Goal: Task Accomplishment & Management: Complete application form

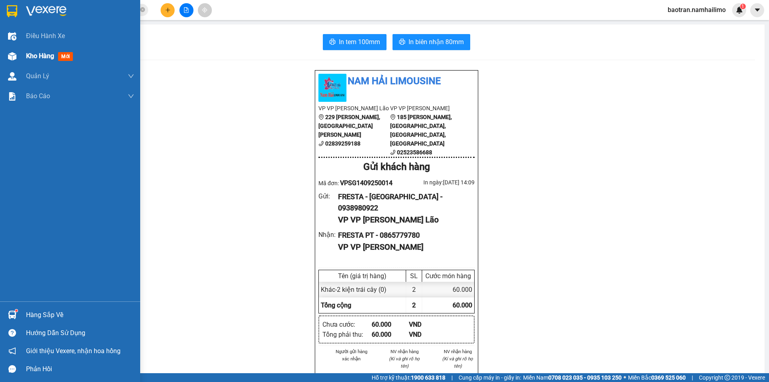
click at [34, 55] on span "Kho hàng" at bounding box center [40, 56] width 28 height 8
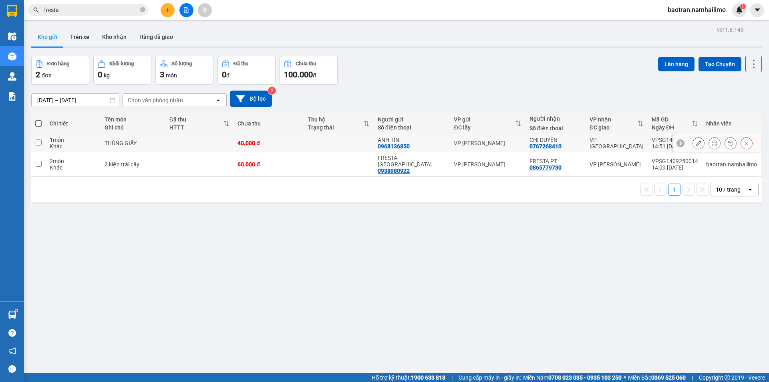
click at [696, 143] on icon at bounding box center [699, 143] width 6 height 6
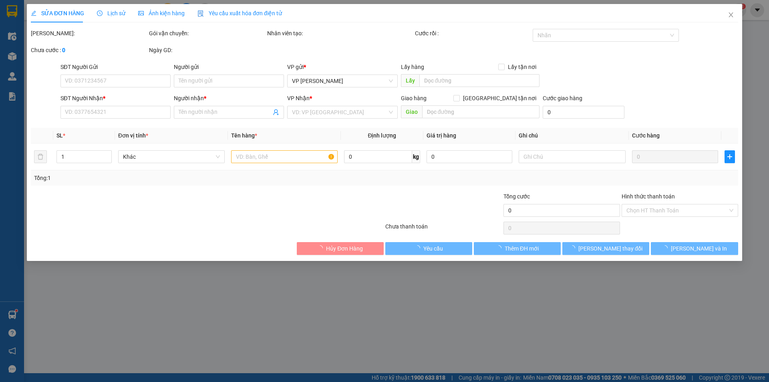
type input "0968136850"
type input "ANH TÍN"
type input "0767268410"
type input "CHỊ DUYÊN"
type input "40.000"
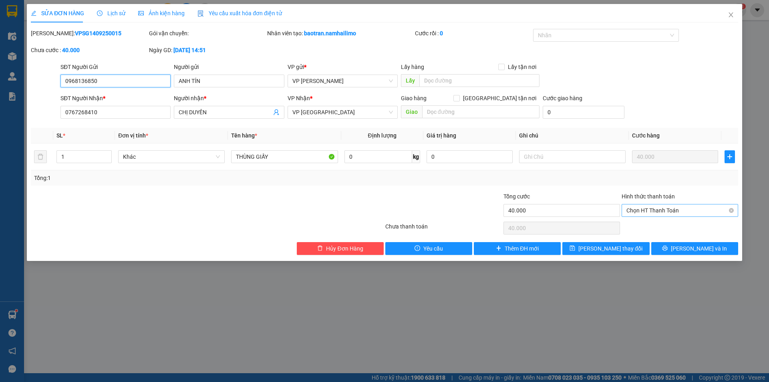
click at [676, 211] on span "Chọn HT Thanh Toán" at bounding box center [680, 210] width 107 height 12
click at [655, 225] on div "Tại văn phòng" at bounding box center [680, 226] width 107 height 9
type input "0"
click at [622, 246] on span "[PERSON_NAME] thay đổi" at bounding box center [611, 248] width 64 height 9
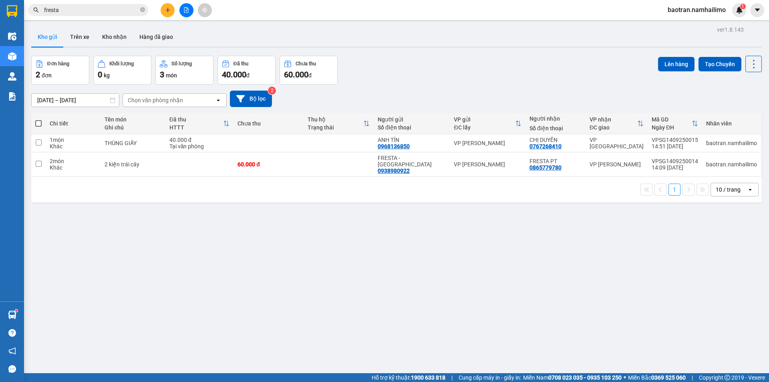
click at [706, 8] on span "baotran.namhailimo" at bounding box center [697, 10] width 71 height 10
click at [696, 25] on span "Đăng xuất" at bounding box center [701, 24] width 54 height 9
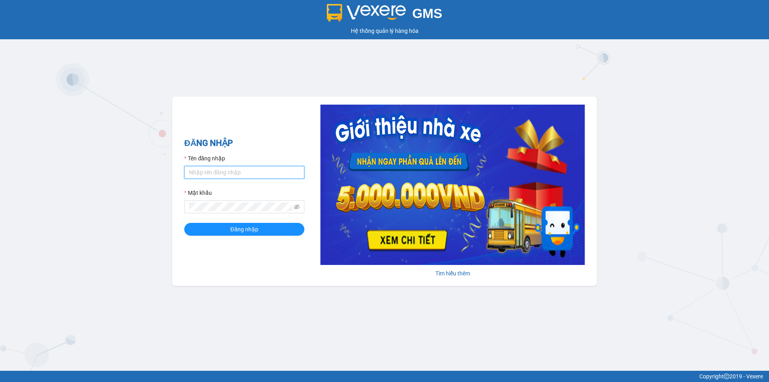
click at [226, 173] on input "Tên đăng nhập" at bounding box center [244, 172] width 120 height 13
type input "camtu.namhailimo"
click at [184, 223] on button "Đăng nhập" at bounding box center [244, 229] width 120 height 13
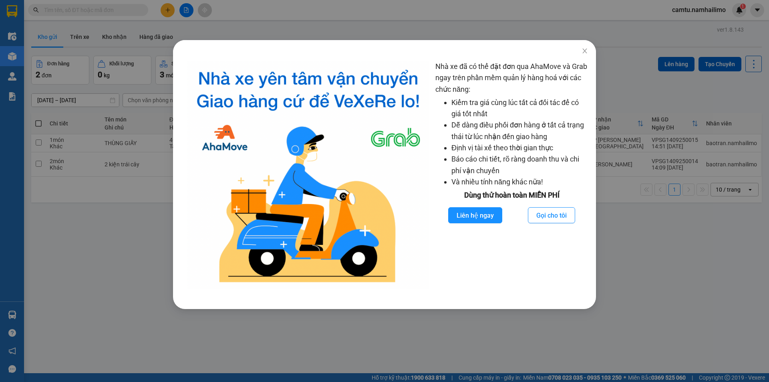
click at [648, 245] on div "Nhà xe đã có thể đặt đơn qua AhaMove và Grab ngay trên phần mềm quản lý hàng ho…" at bounding box center [384, 191] width 769 height 382
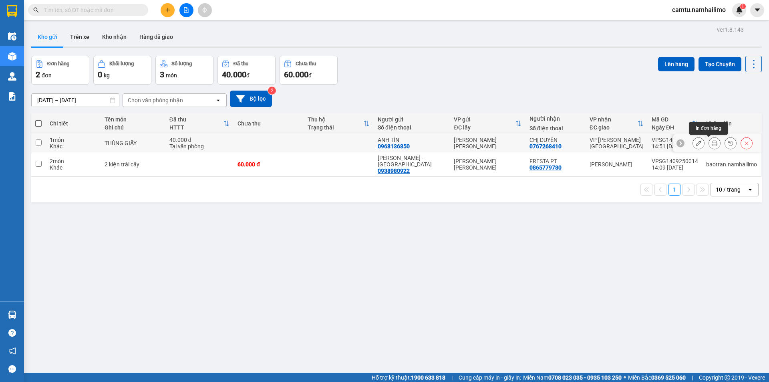
click at [709, 144] on button at bounding box center [714, 143] width 11 height 14
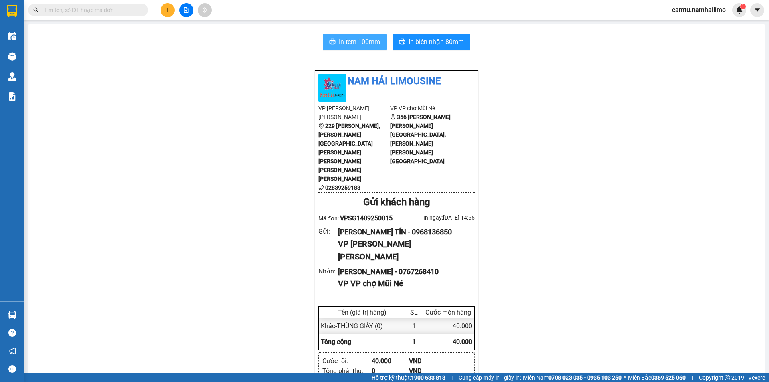
click at [357, 40] on span "In tem 100mm" at bounding box center [359, 42] width 41 height 10
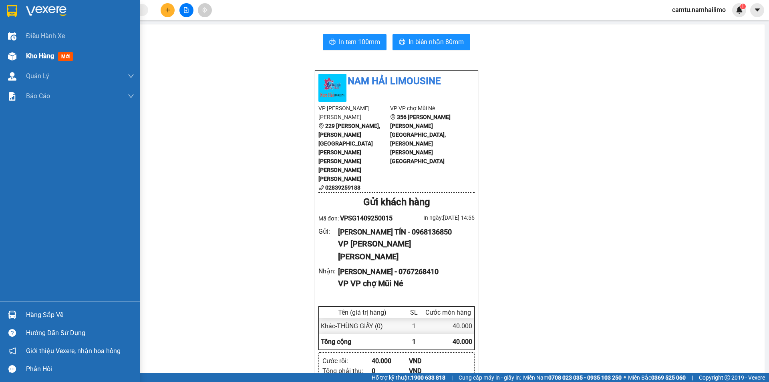
click at [33, 54] on span "Kho hàng" at bounding box center [40, 56] width 28 height 8
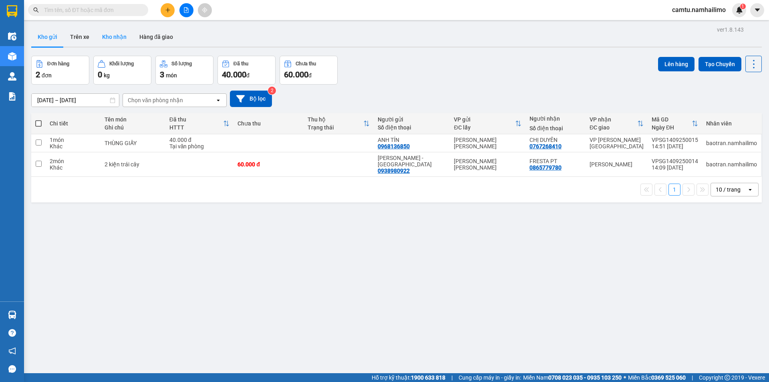
click at [106, 36] on button "Kho nhận" at bounding box center [114, 36] width 37 height 19
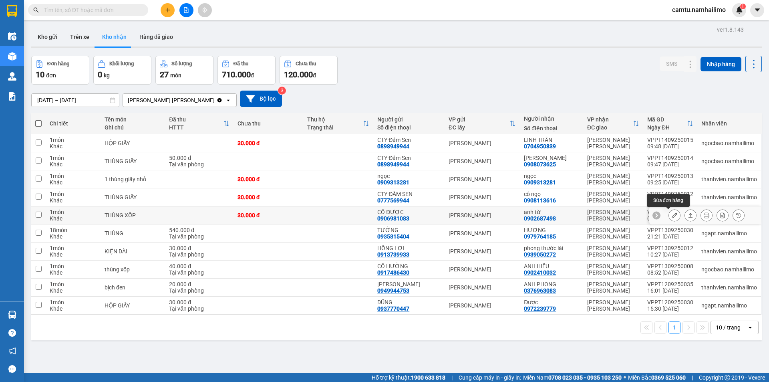
click at [672, 216] on icon at bounding box center [675, 215] width 6 height 6
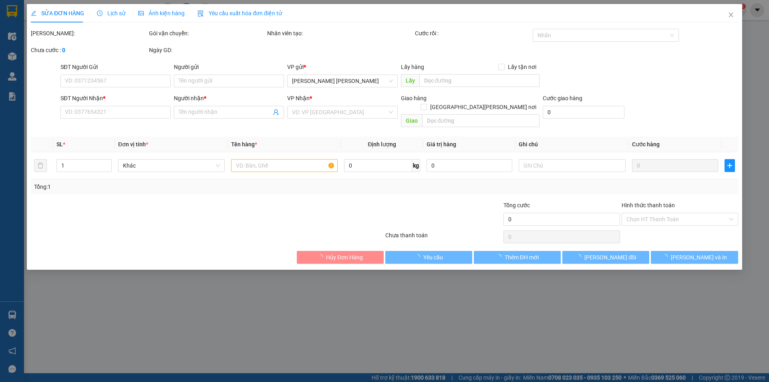
type input "0906981083"
type input "CÔ ĐƯỢC"
type input "0902687498"
type input "anh từ"
type input "30.000"
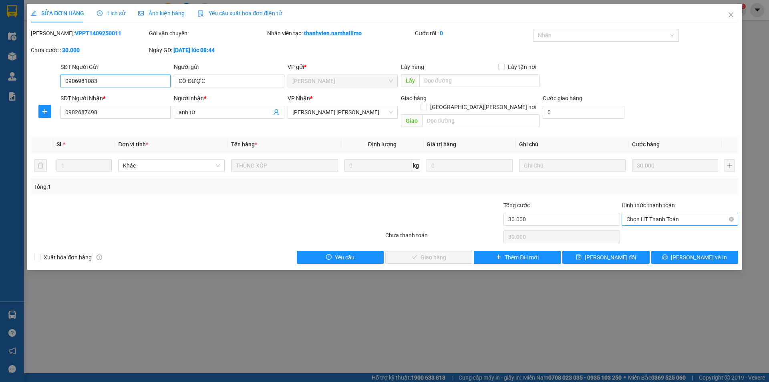
click at [680, 213] on span "Chọn HT Thanh Toán" at bounding box center [680, 219] width 107 height 12
drag, startPoint x: 681, startPoint y: 227, endPoint x: 666, endPoint y: 237, distance: 17.7
click at [678, 227] on div "Tại văn phòng" at bounding box center [680, 226] width 107 height 9
type input "0"
click at [440, 253] on button "Lưu và Giao hàng" at bounding box center [428, 257] width 87 height 13
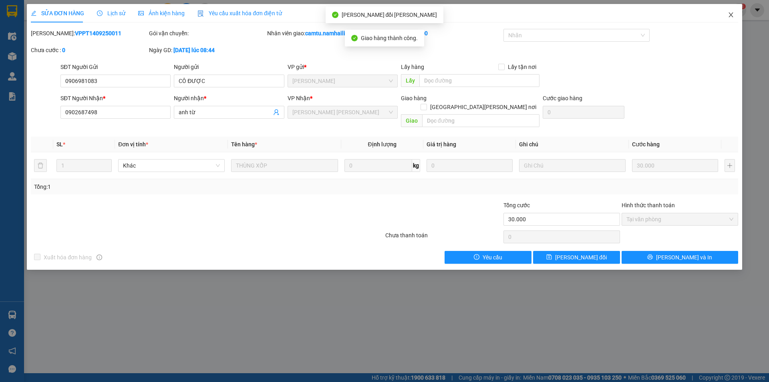
click at [726, 10] on span "Close" at bounding box center [731, 15] width 22 height 22
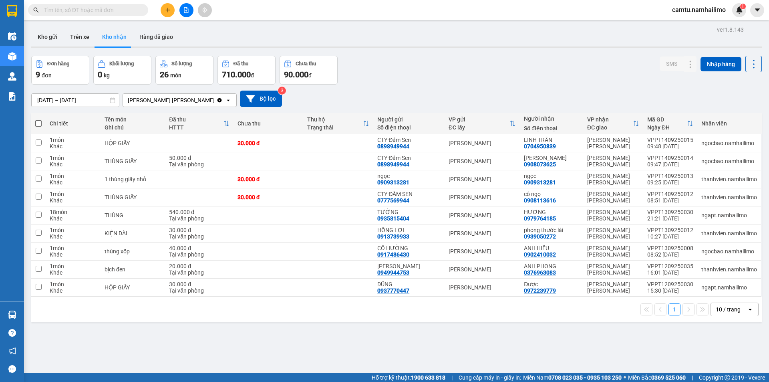
drag, startPoint x: 146, startPoint y: 36, endPoint x: 202, endPoint y: 65, distance: 63.3
click at [148, 36] on button "Hàng đã giao" at bounding box center [156, 36] width 46 height 19
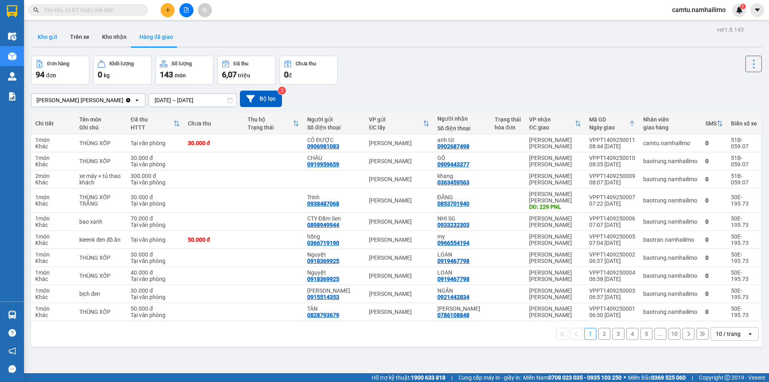
drag, startPoint x: 42, startPoint y: 31, endPoint x: 58, endPoint y: 45, distance: 21.0
click at [42, 31] on button "Kho gửi" at bounding box center [47, 36] width 32 height 19
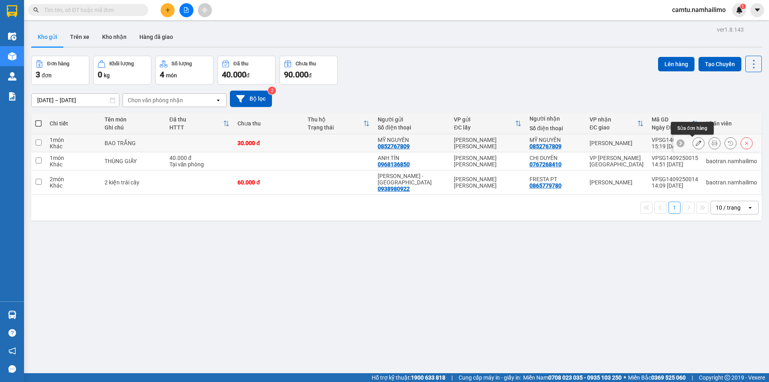
click at [696, 143] on icon at bounding box center [699, 143] width 6 height 6
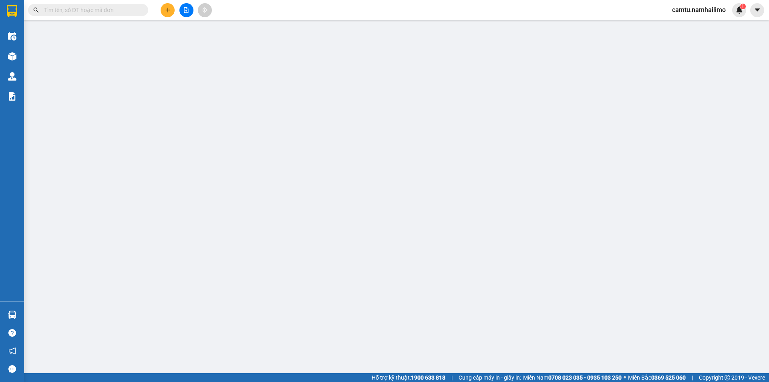
type input "0852767809"
type input "MỸ NGUYÊN"
type input "0852767809"
type input "MỸ NGUYÊN"
type input "30.000"
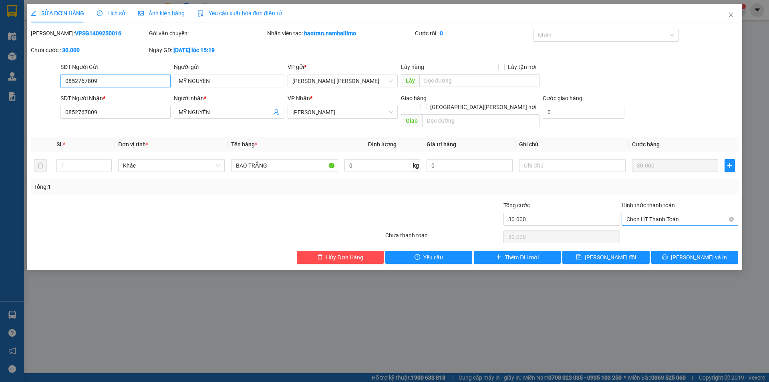
click at [694, 213] on span "Chọn HT Thanh Toán" at bounding box center [680, 219] width 107 height 12
click at [670, 232] on div "Tại văn phòng" at bounding box center [680, 226] width 117 height 13
type input "0"
click at [621, 253] on span "[PERSON_NAME] thay đổi" at bounding box center [611, 257] width 52 height 9
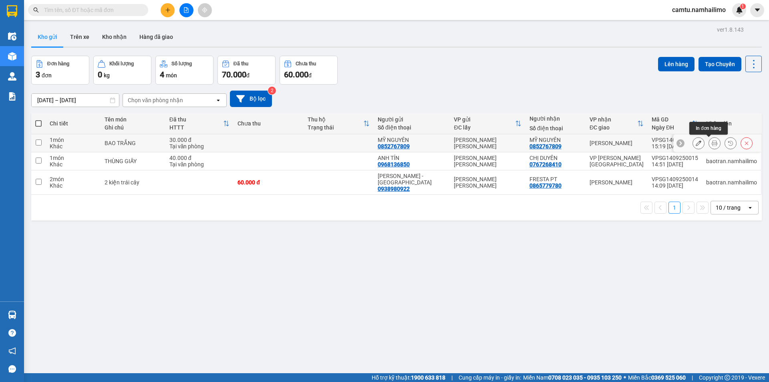
click at [712, 145] on icon at bounding box center [715, 143] width 6 height 6
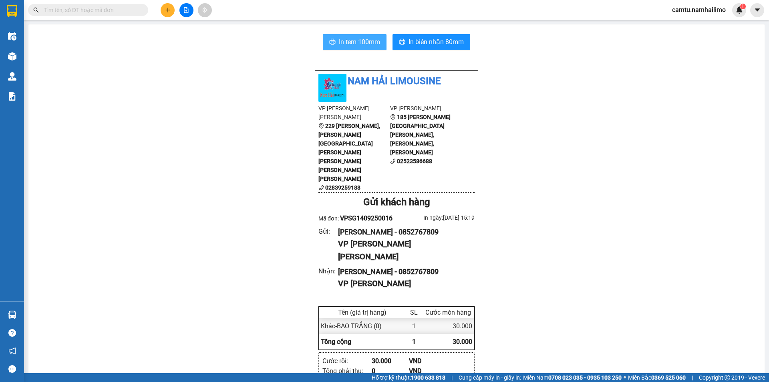
click at [356, 36] on button "In tem 100mm" at bounding box center [355, 42] width 64 height 16
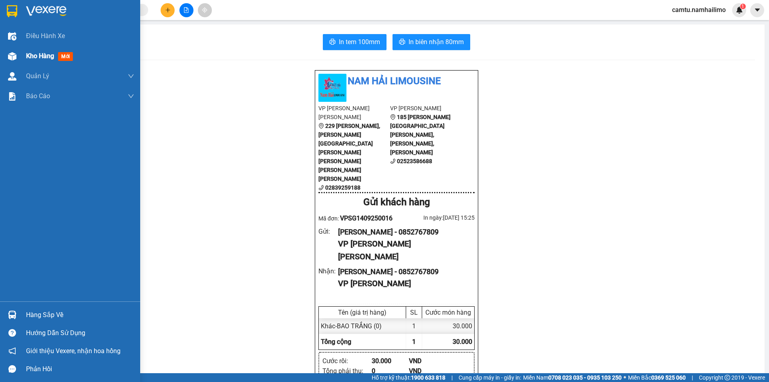
click at [29, 62] on div "Kho hàng mới" at bounding box center [80, 56] width 108 height 20
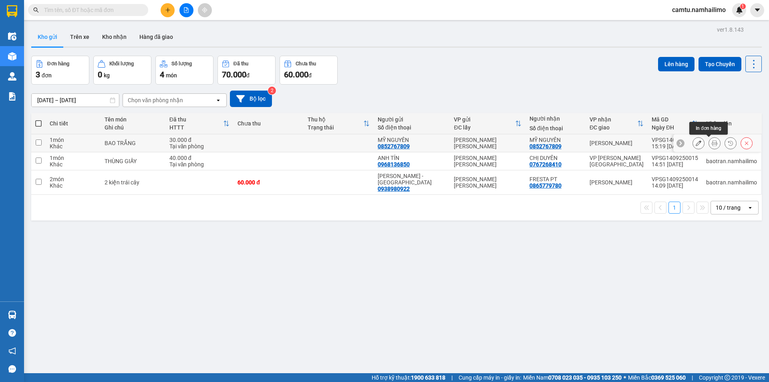
click at [709, 141] on button at bounding box center [714, 143] width 11 height 14
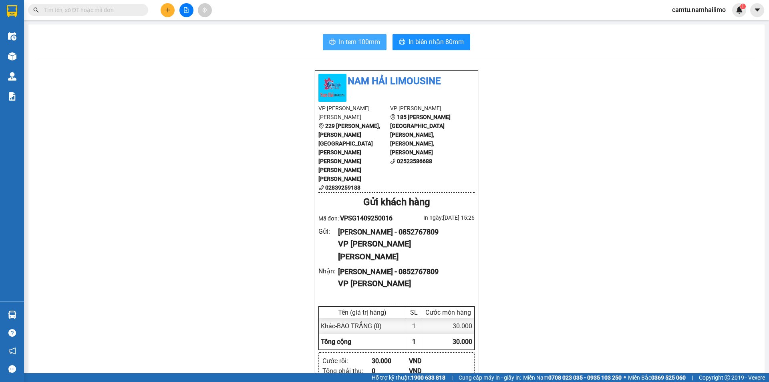
click at [358, 40] on span "In tem 100mm" at bounding box center [359, 42] width 41 height 10
click at [91, 22] on main "In tem 100mm In biên nhận 80mm Nam Hải Limousine VP VP Phạm Ngũ Lão 229 Phạm Ng…" at bounding box center [384, 186] width 769 height 373
click at [85, 11] on input "text" at bounding box center [91, 10] width 95 height 9
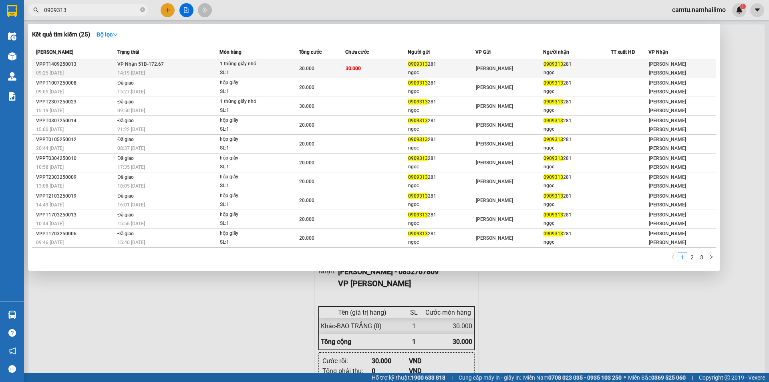
type input "0909313"
click at [355, 69] on span "30.000" at bounding box center [353, 69] width 15 height 6
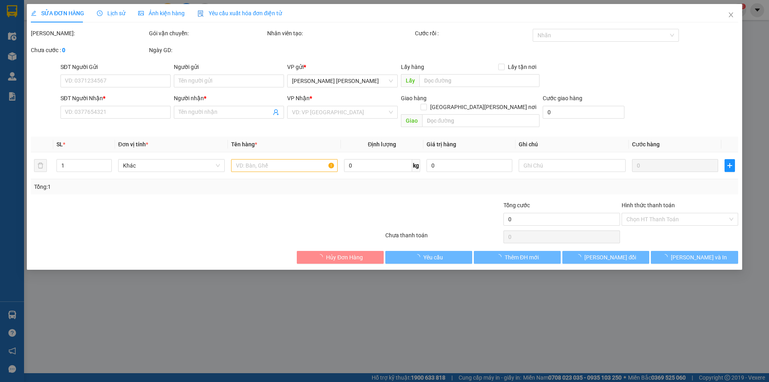
type input "0909313281"
type input "ngọc"
type input "0909313281"
type input "ngọc"
type input "30.000"
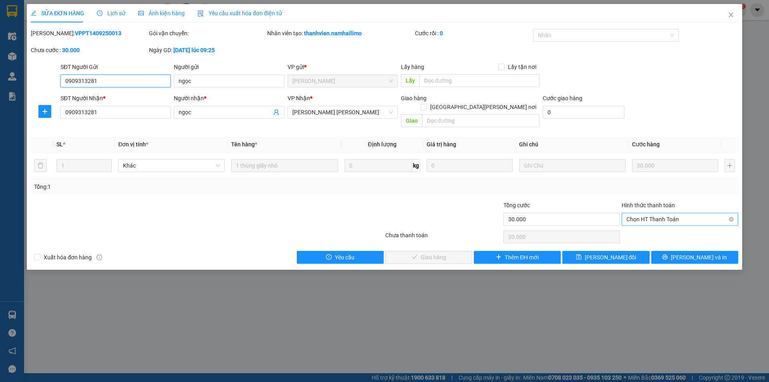
click at [644, 213] on span "Chọn HT Thanh Toán" at bounding box center [680, 219] width 107 height 12
click at [648, 224] on div "Tại văn phòng" at bounding box center [680, 226] width 107 height 9
type input "0"
click at [428, 253] on span "Lưu và Giao hàng" at bounding box center [455, 257] width 108 height 9
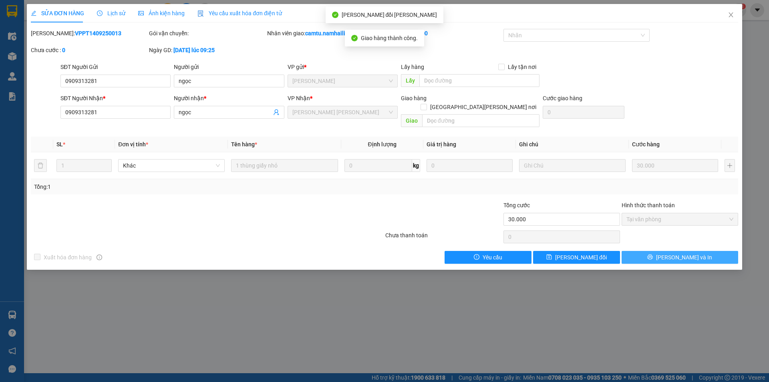
click at [657, 251] on button "[PERSON_NAME] và In" at bounding box center [680, 257] width 117 height 13
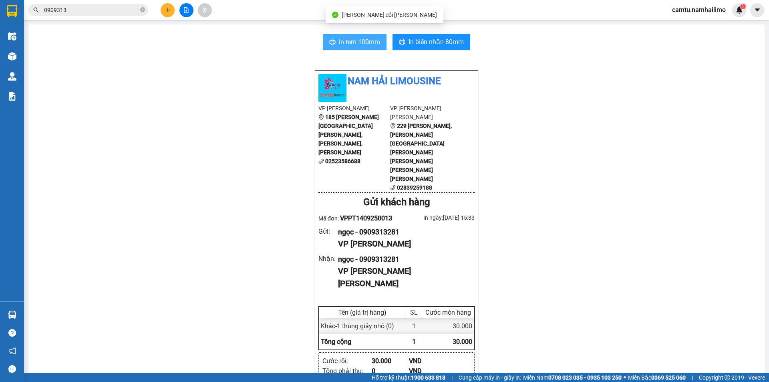
click at [356, 43] on span "In tem 100mm" at bounding box center [359, 42] width 41 height 10
click at [756, 11] on icon "caret-down" at bounding box center [757, 9] width 7 height 7
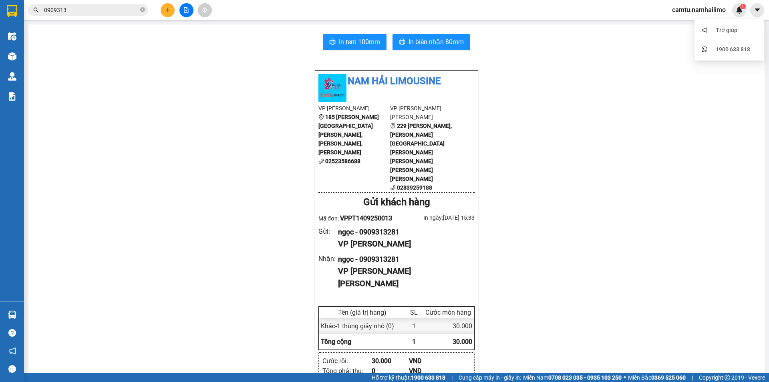
click at [699, 10] on span "camtu.namhailimo" at bounding box center [699, 10] width 67 height 10
click at [681, 22] on span "Đăng xuất" at bounding box center [702, 24] width 49 height 9
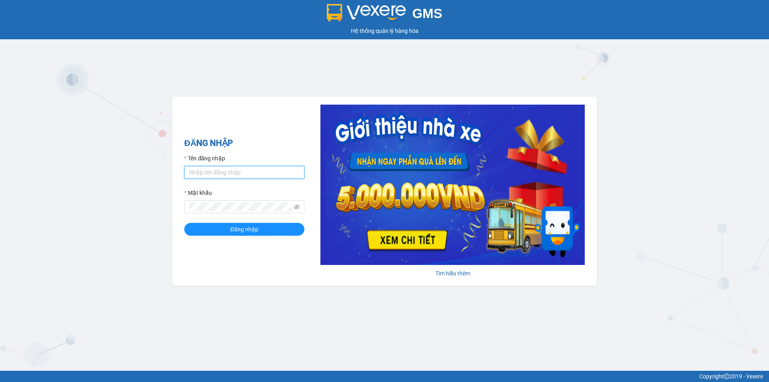
click at [209, 173] on input "Tên đăng nhập" at bounding box center [244, 172] width 120 height 13
type input "baotran.namhailimo"
click at [184, 223] on button "Đăng nhập" at bounding box center [244, 229] width 120 height 13
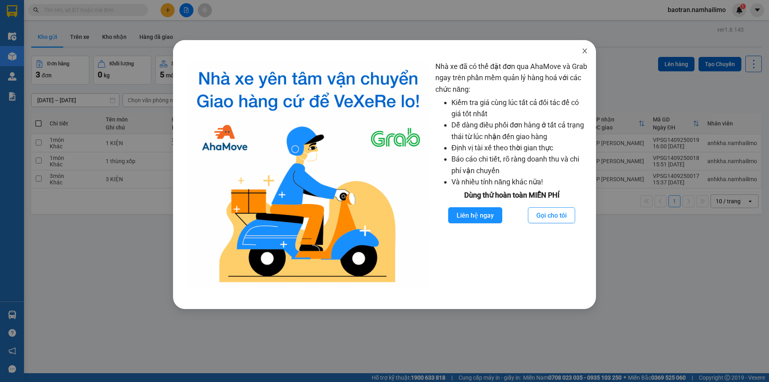
click at [587, 51] on icon "close" at bounding box center [585, 51] width 6 height 6
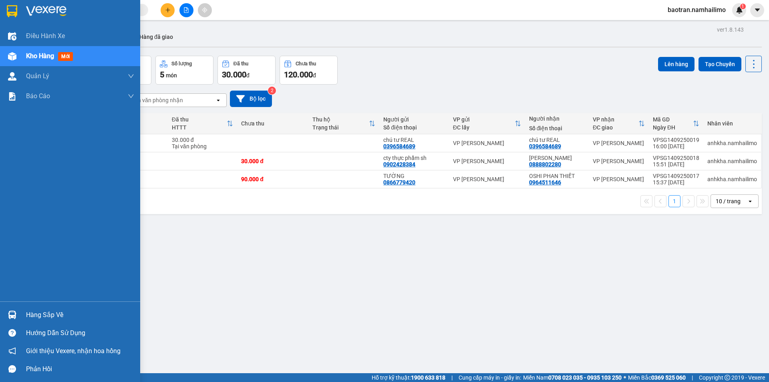
click at [48, 63] on div "Kho hàng mới" at bounding box center [80, 56] width 108 height 20
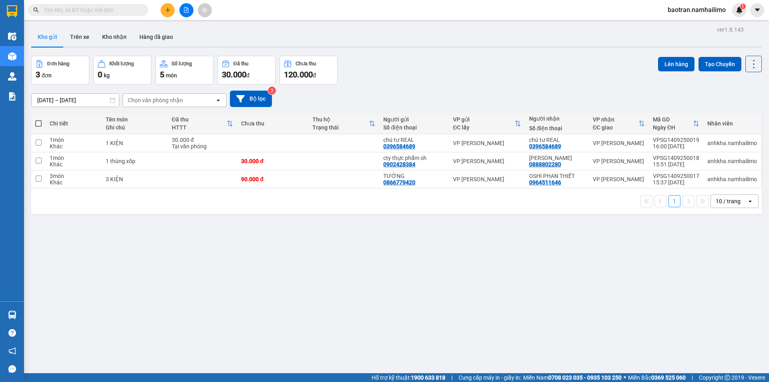
click at [85, 12] on input "text" at bounding box center [91, 10] width 95 height 9
click at [113, 35] on button "Kho nhận" at bounding box center [114, 36] width 37 height 19
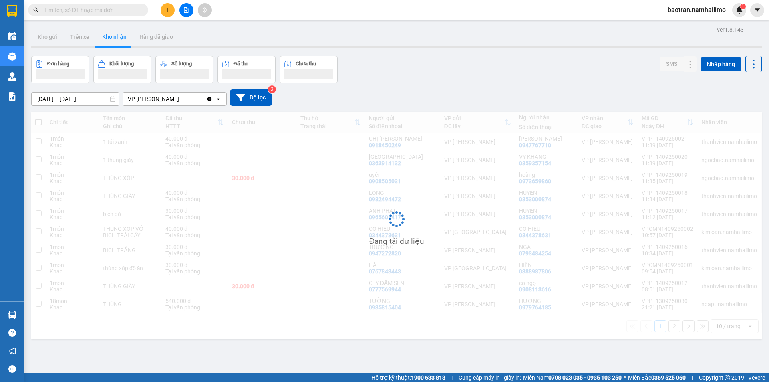
click at [107, 9] on input "text" at bounding box center [91, 10] width 95 height 9
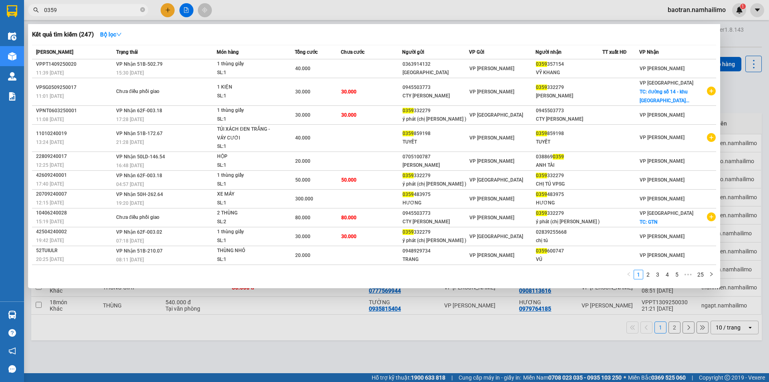
type input "0359"
click at [758, 94] on div at bounding box center [384, 191] width 769 height 382
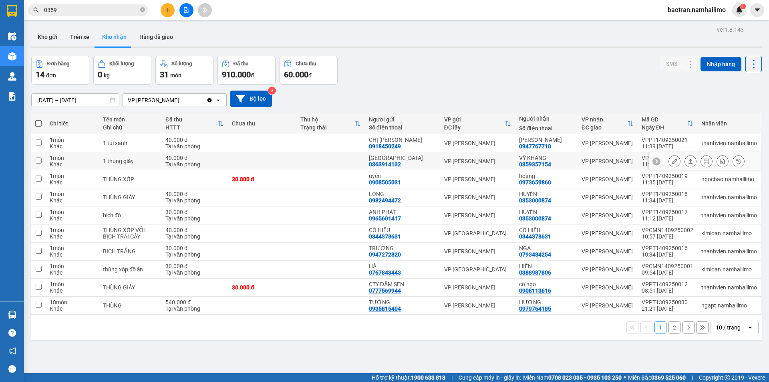
click at [134, 163] on div "1 thùng giấy" at bounding box center [130, 161] width 54 height 6
checkbox input "true"
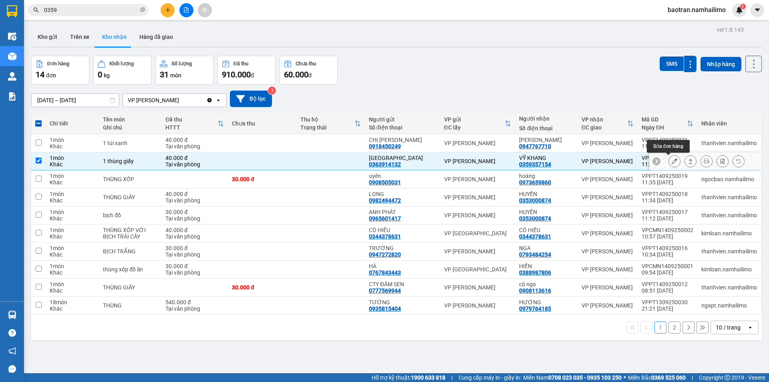
click at [673, 162] on button at bounding box center [674, 161] width 11 height 14
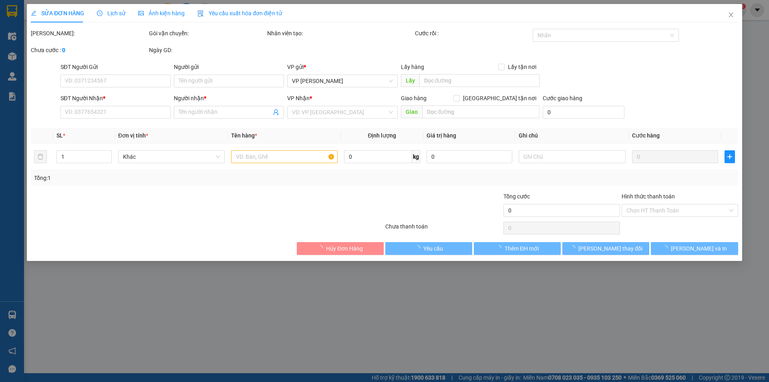
type input "0363914132"
type input "THANH CHÂU"
type input "0359357154"
type input "VỸ KHANG"
type input "40.000"
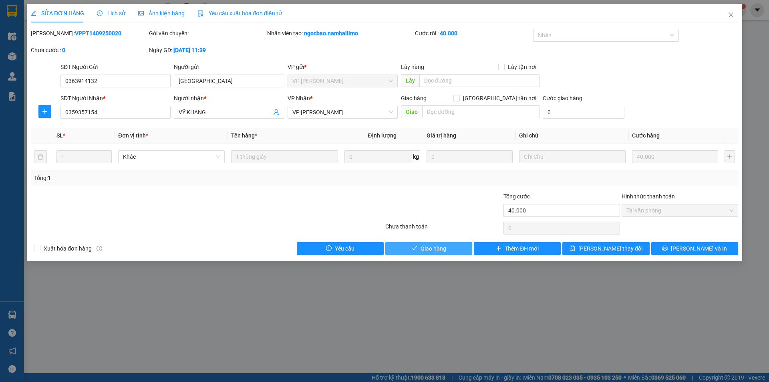
click at [439, 250] on span "Giao hàng" at bounding box center [434, 248] width 26 height 9
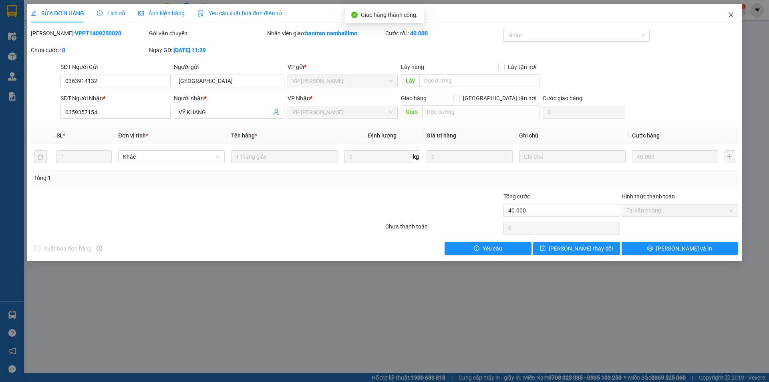
click at [734, 17] on icon "close" at bounding box center [731, 15] width 6 height 6
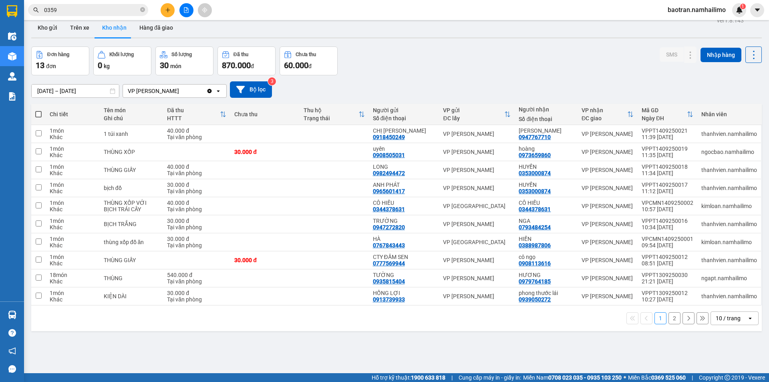
scroll to position [37, 0]
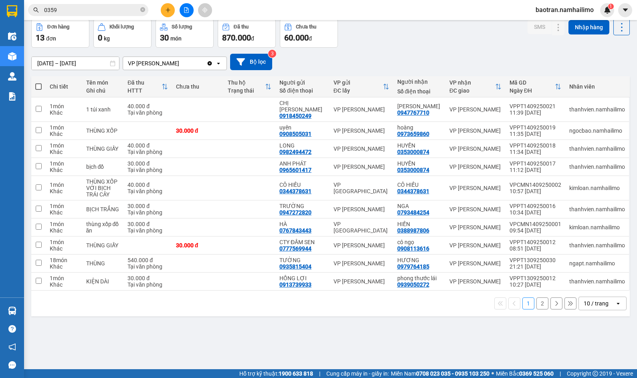
click at [115, 8] on input "0359" at bounding box center [91, 10] width 95 height 9
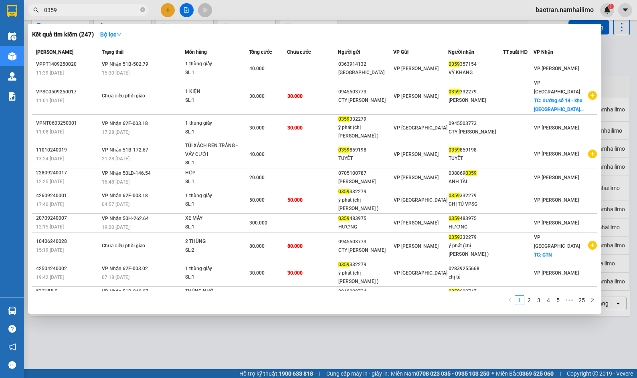
click at [115, 8] on input "0359" at bounding box center [91, 10] width 95 height 9
paste input "947767700"
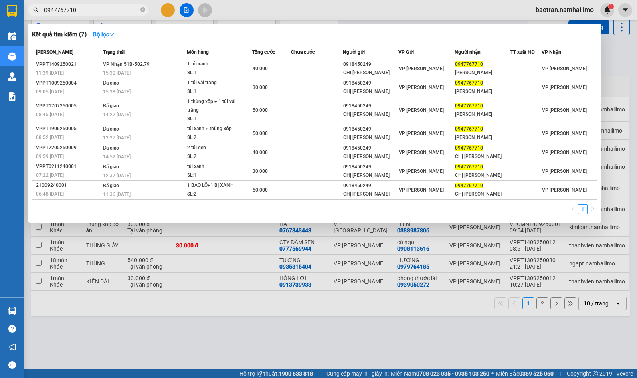
type input "0947767710"
click at [426, 293] on div at bounding box center [318, 189] width 637 height 378
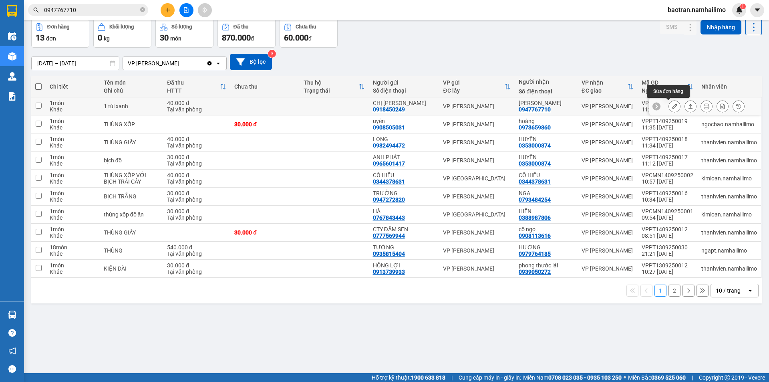
click at [673, 106] on button at bounding box center [674, 106] width 11 height 14
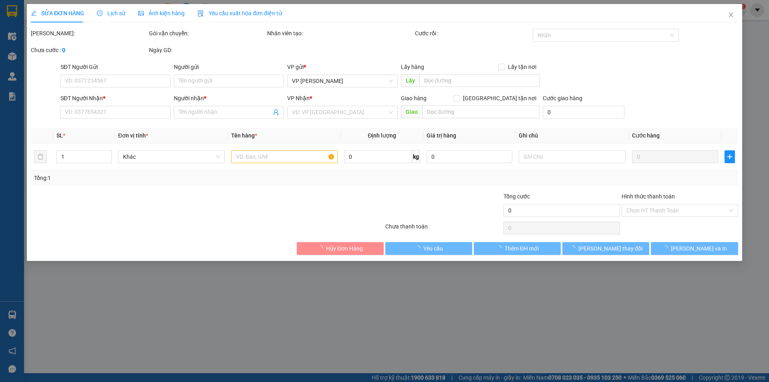
type input "0918450249"
type input "CHỊ HUỆ"
type input "0947767710"
type input "THÙY DUNG"
type input "40.000"
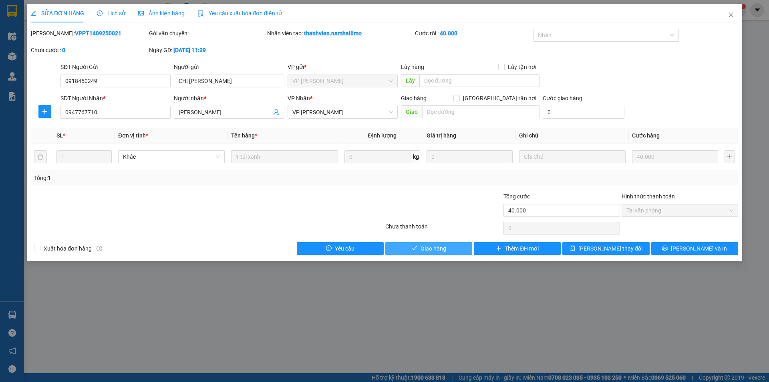
click at [442, 251] on span "Giao hàng" at bounding box center [434, 248] width 26 height 9
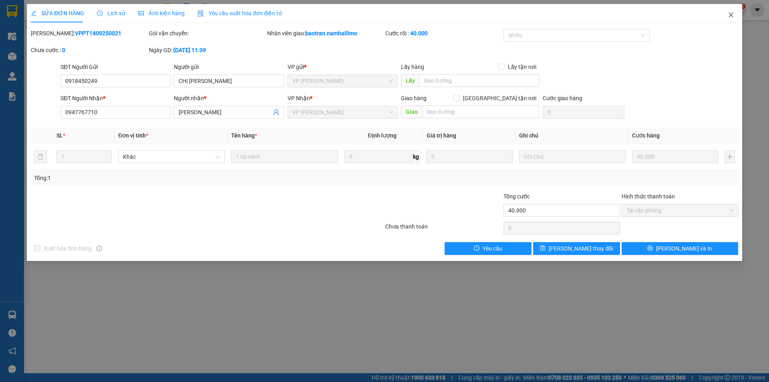
click at [729, 15] on icon "close" at bounding box center [731, 15] width 6 height 6
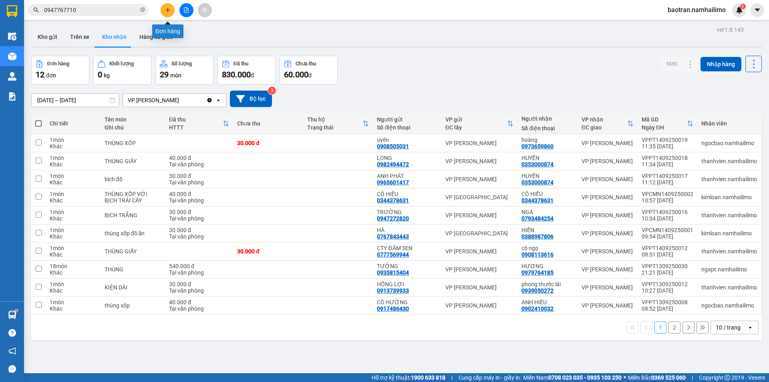
click at [170, 13] on button at bounding box center [168, 10] width 14 height 14
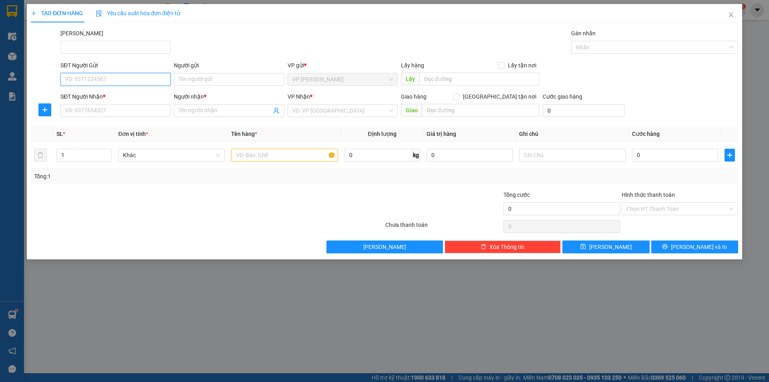
click at [142, 78] on input "SĐT Người Gửi" at bounding box center [116, 79] width 110 height 13
click at [123, 95] on div "0358338328 - dieu" at bounding box center [115, 95] width 101 height 9
type input "0358338328"
type input "dieu"
type input "0908735990"
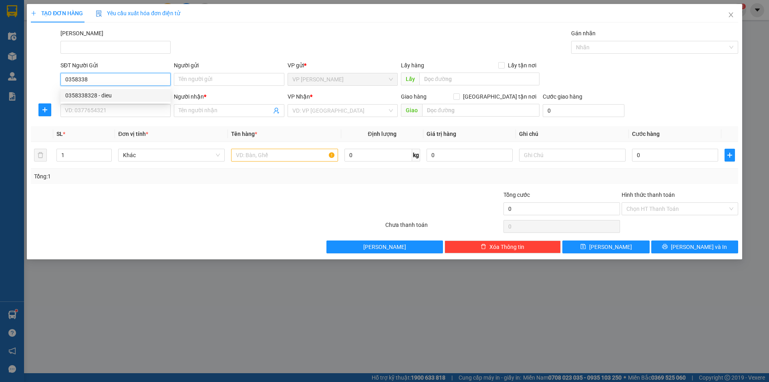
type input "Vy"
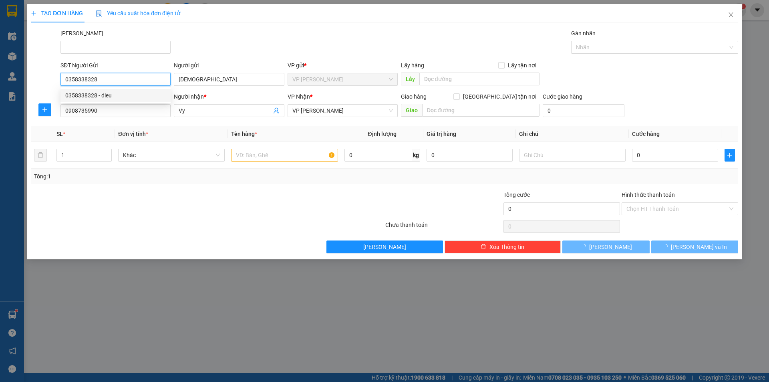
type input "40.000"
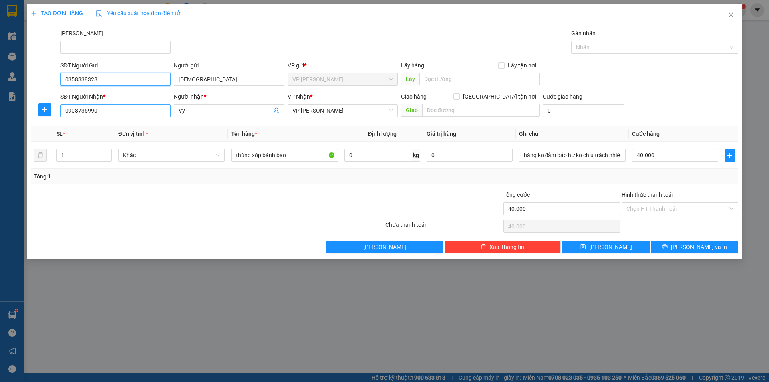
type input "0358338328"
click at [116, 108] on input "0908735990" at bounding box center [116, 110] width 110 height 13
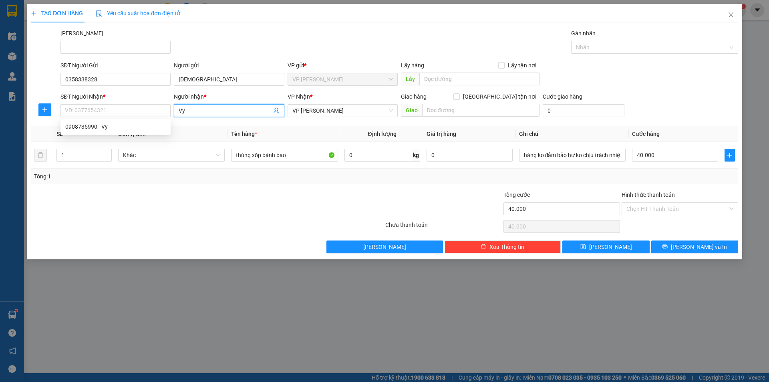
click at [192, 107] on input "Vy" at bounding box center [225, 110] width 93 height 9
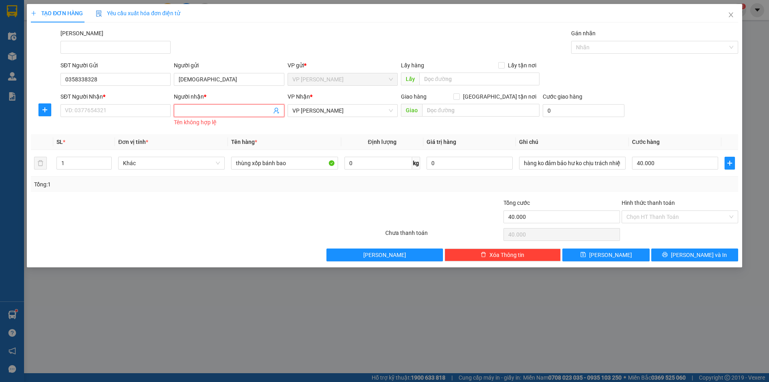
click at [317, 128] on div "VP Nhận * VP Phan Thiết" at bounding box center [342, 110] width 113 height 36
click at [235, 165] on input "thùng xốp bánh bao" at bounding box center [284, 163] width 107 height 13
click at [309, 161] on input "1 thùng xốp bánh bao" at bounding box center [284, 163] width 107 height 13
type input "1 thùng xốp"
click at [573, 163] on input "hàng ko đảm bảo hư ko chịu trách nhiệm tới gọi khách liền gấp" at bounding box center [572, 163] width 107 height 13
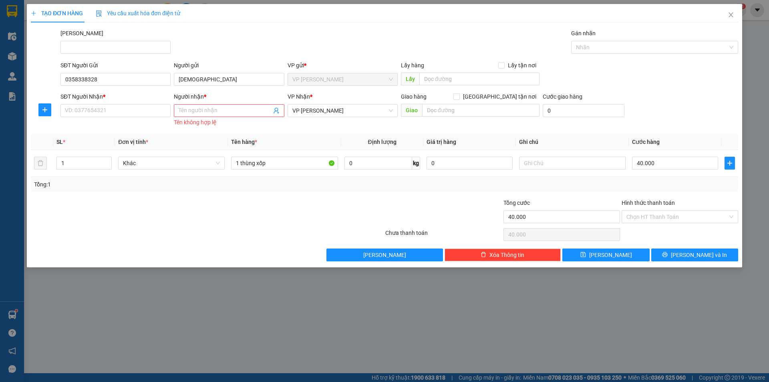
click at [247, 125] on div "Tên không hợp lệ" at bounding box center [229, 122] width 110 height 9
click at [244, 114] on input "Người nhận *" at bounding box center [225, 110] width 93 height 9
click at [146, 114] on input "SĐT Người Nhận *" at bounding box center [116, 110] width 110 height 13
click at [162, 99] on div "SĐT Người Nhận *" at bounding box center [116, 96] width 110 height 9
click at [162, 104] on input "SĐT Người Nhận *" at bounding box center [116, 110] width 110 height 13
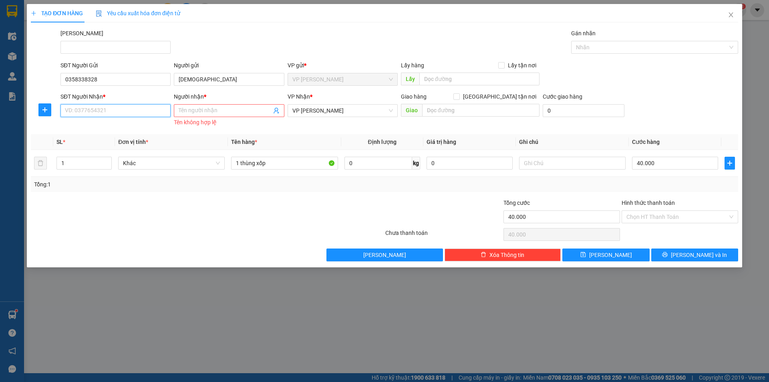
click at [157, 111] on input "SĐT Người Nhận *" at bounding box center [116, 110] width 110 height 13
click at [238, 103] on div "Người nhận *" at bounding box center [229, 98] width 110 height 12
click at [241, 109] on input "Người nhận *" at bounding box center [225, 110] width 93 height 9
